Goal: Communication & Community: Participate in discussion

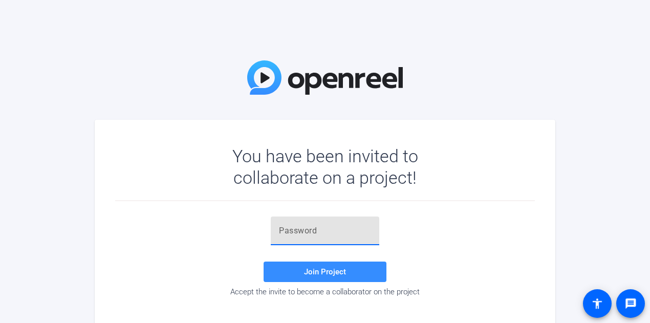
click at [322, 232] on input "text" at bounding box center [325, 231] width 92 height 12
paste input "DZzYt1"
type input "DZzYt1"
click at [331, 277] on span at bounding box center [325, 272] width 123 height 25
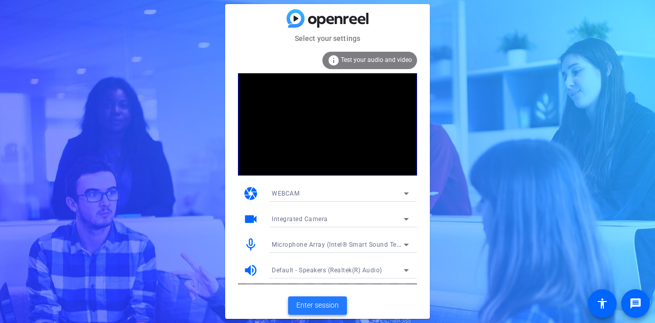
click at [322, 308] on span "Enter session" at bounding box center [317, 305] width 42 height 11
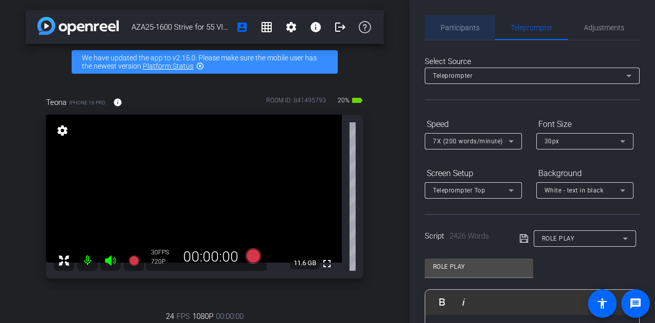
click at [469, 28] on span "Participants" at bounding box center [460, 27] width 39 height 7
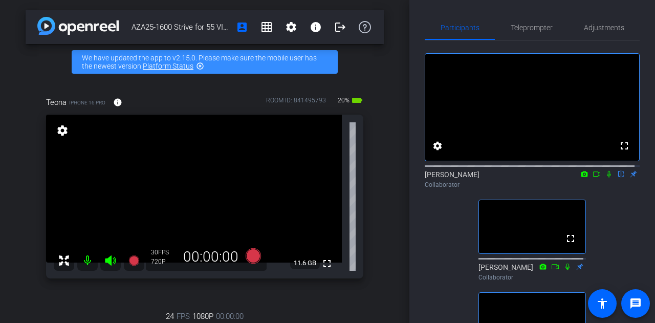
click at [607, 178] on icon at bounding box center [609, 174] width 4 height 7
click at [593, 178] on icon at bounding box center [597, 173] width 8 height 7
drag, startPoint x: 560, startPoint y: 246, endPoint x: 560, endPoint y: 308, distance: 61.9
click at [560, 246] on span at bounding box center [571, 238] width 25 height 25
click at [262, 22] on mat-icon "grid_on" at bounding box center [267, 27] width 12 height 12
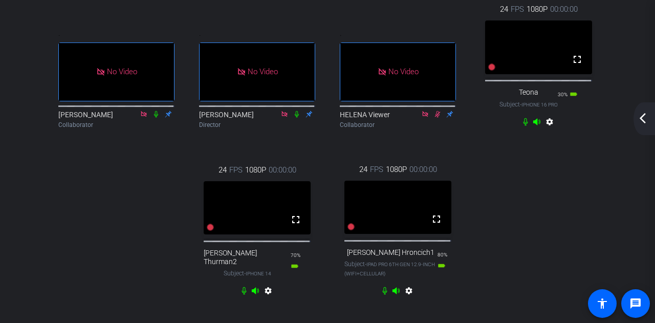
scroll to position [96, 0]
